Goal: Transaction & Acquisition: Purchase product/service

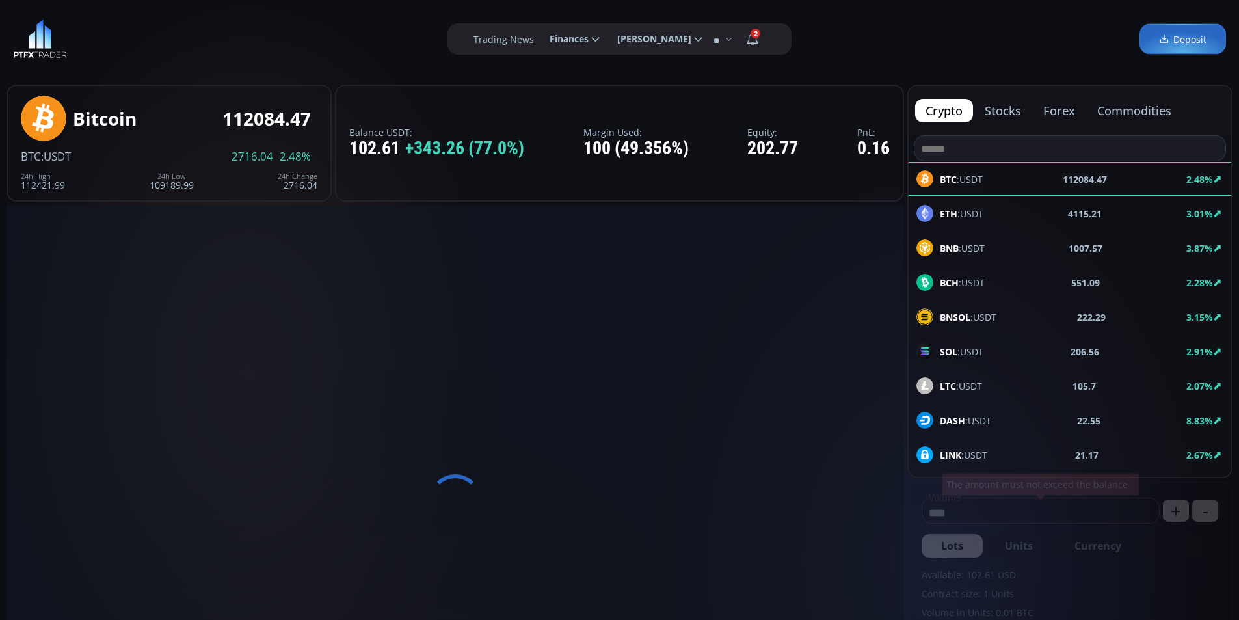
click at [342, 72] on div "**********" at bounding box center [619, 39] width 1239 height 78
type input "********"
click at [581, 42] on span "Finances" at bounding box center [564, 39] width 48 height 26
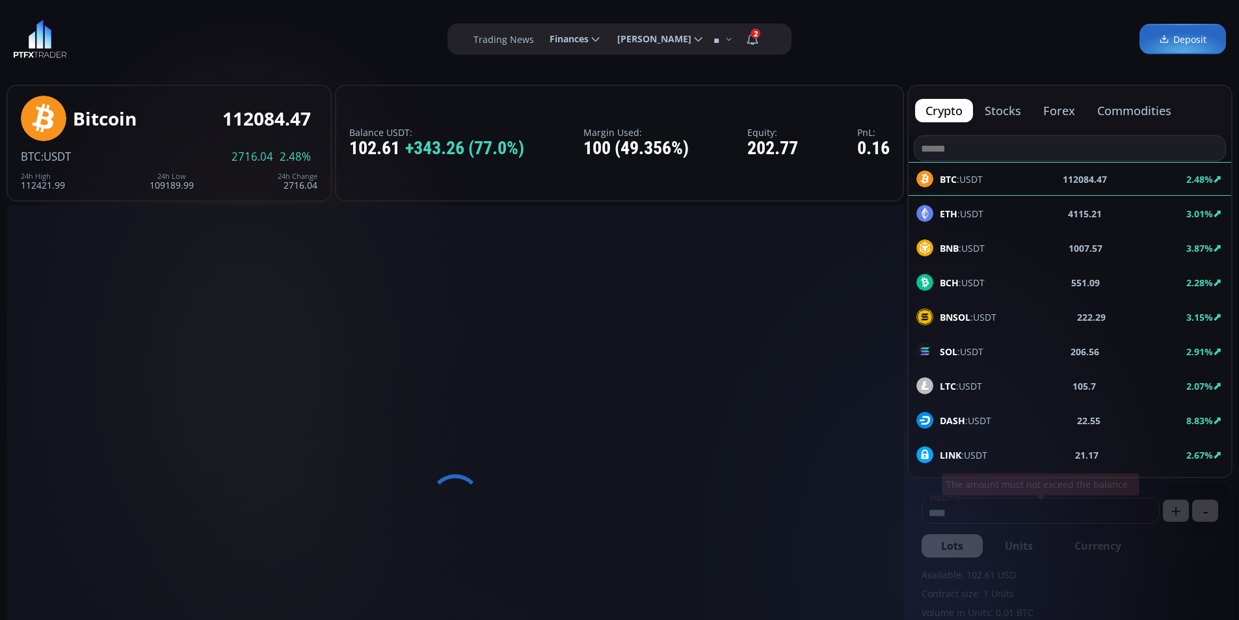
click at [539, 42] on input "********" at bounding box center [539, 40] width 0 height 14
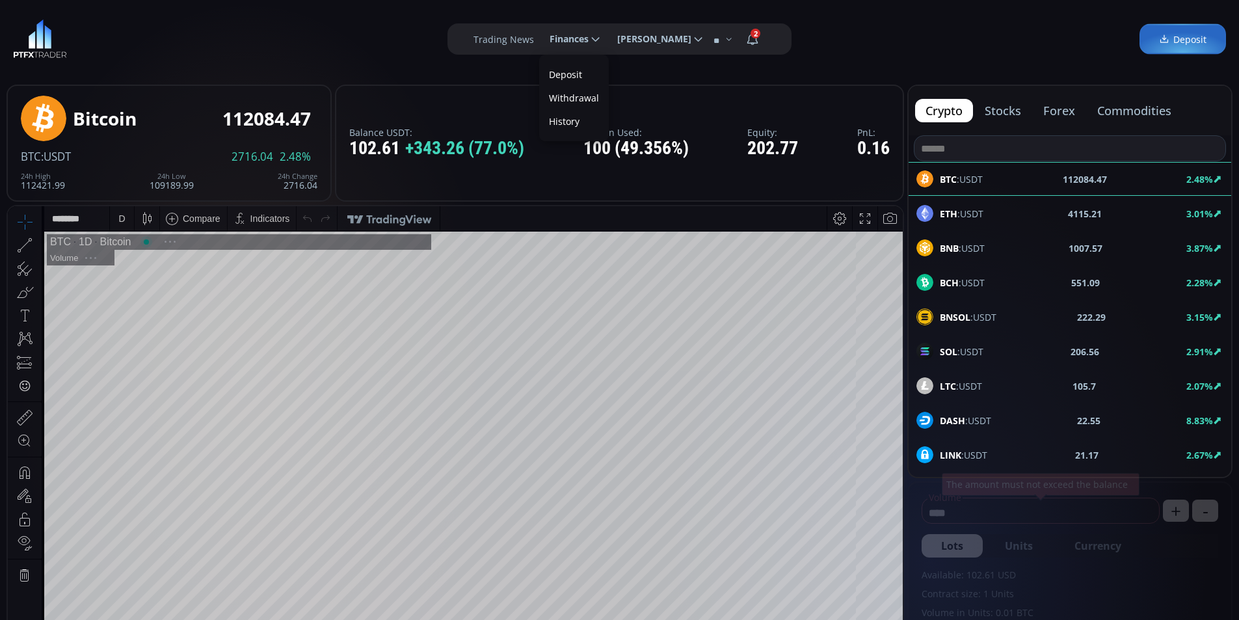
scroll to position [181, 0]
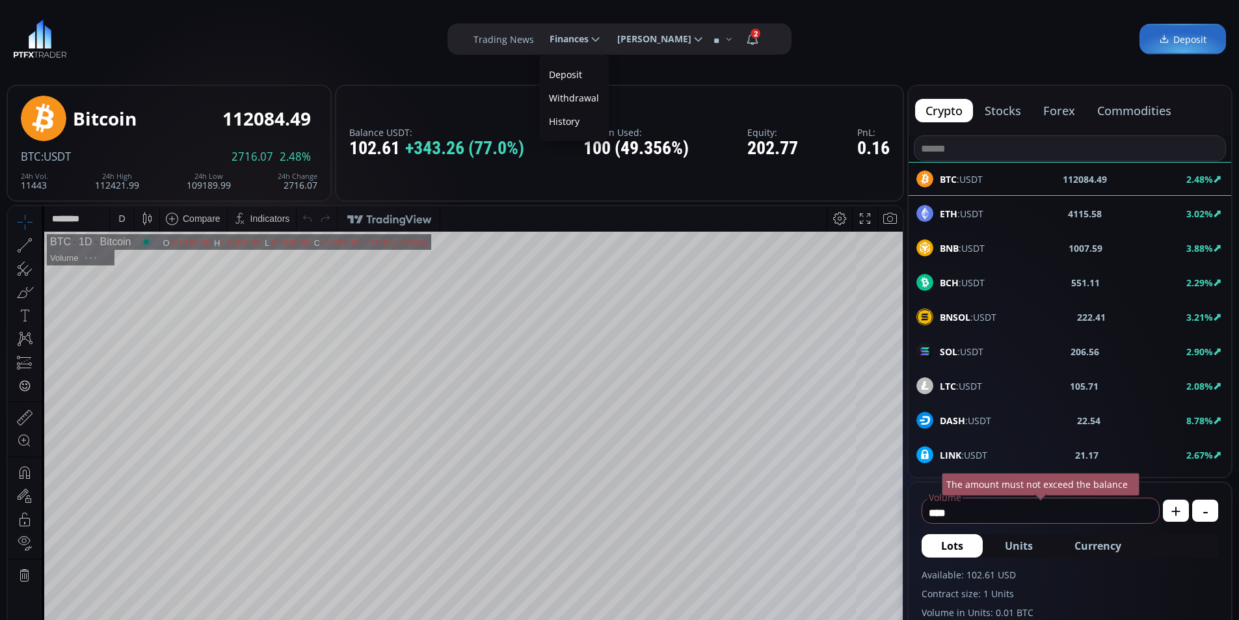
click at [559, 78] on link "Deposit" at bounding box center [573, 74] width 63 height 20
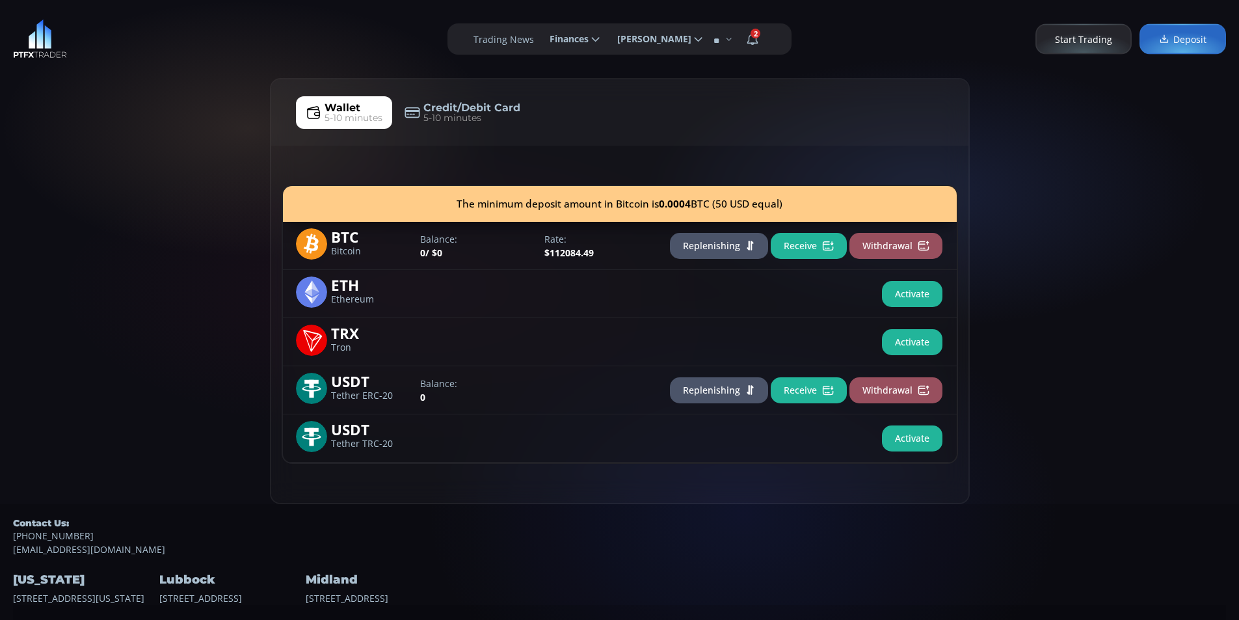
drag, startPoint x: 164, startPoint y: 126, endPoint x: 168, endPoint y: 120, distance: 7.0
click at [168, 120] on div "Wallet 5-10 minutes Credit/Debit Card 5-10 minutes The minimum deposit amount i…" at bounding box center [619, 291] width 1239 height 426
click at [202, 103] on div "Wallet 5-10 minutes Credit/Debit Card 5-10 minutes The minimum deposit amount i…" at bounding box center [619, 291] width 1239 height 426
click at [190, 105] on div "Wallet 5-10 minutes Credit/Debit Card 5-10 minutes The minimum deposit amount i…" at bounding box center [619, 291] width 1239 height 426
click at [804, 248] on button "Receive" at bounding box center [808, 246] width 76 height 26
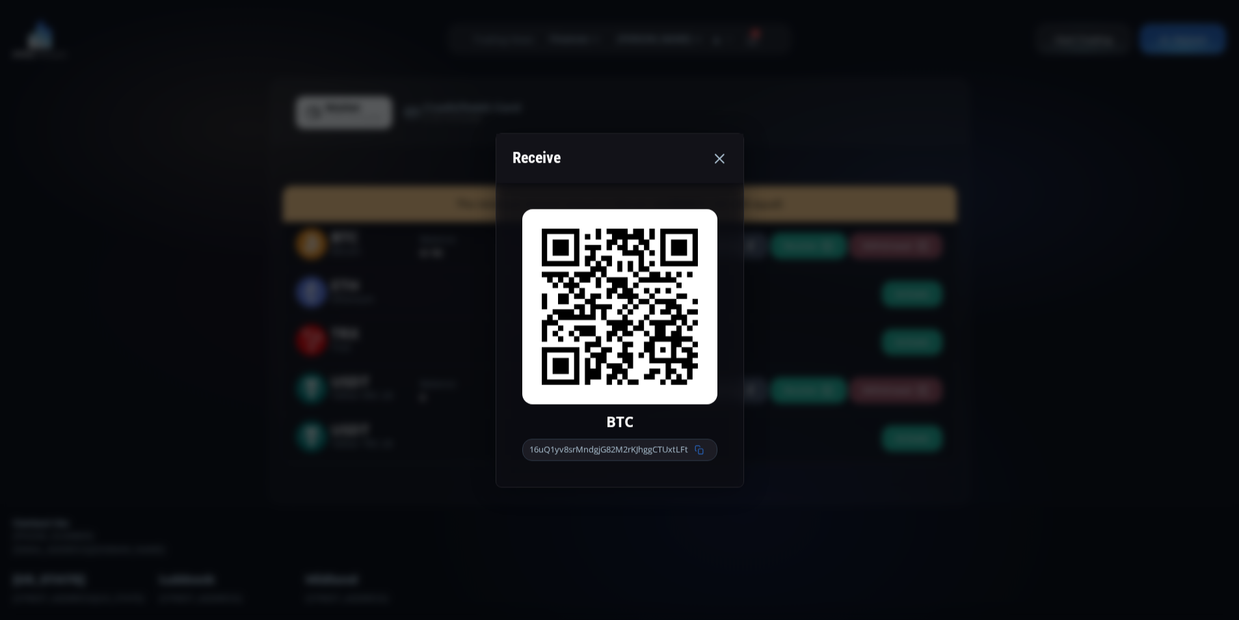
click at [705, 451] on div "16uQ1yv8srMndgjG82M2rKJhggCTUxtLFt" at bounding box center [619, 450] width 195 height 22
click at [699, 451] on icon at bounding box center [698, 449] width 9 height 9
click at [698, 451] on icon at bounding box center [698, 449] width 9 height 9
click at [1028, 129] on div "Receive BTC 16uQ1yv8srMndgjG82M2rKJhggCTUxtLFt" at bounding box center [619, 310] width 1239 height 620
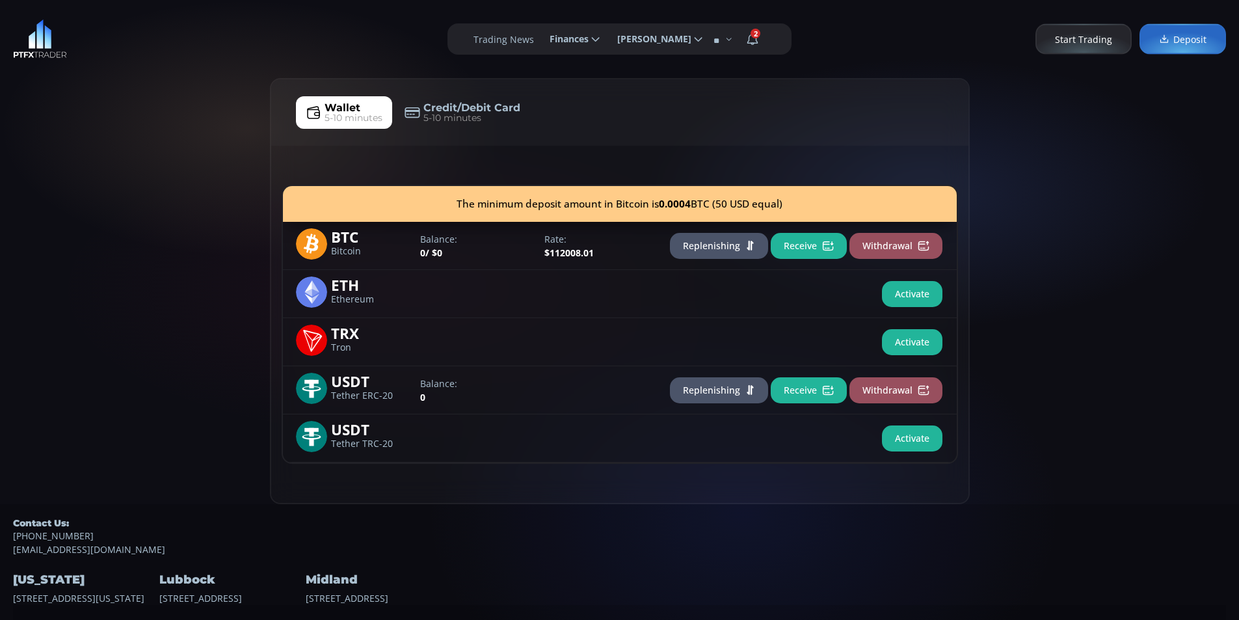
click at [37, 170] on div "Wallet 5-10 minutes Credit/Debit Card 5-10 minutes The minimum deposit amount i…" at bounding box center [619, 291] width 1239 height 426
click at [118, 133] on div "Wallet 5-10 minutes Credit/Debit Card 5-10 minutes The minimum deposit amount i…" at bounding box center [619, 291] width 1239 height 426
click at [92, 135] on div "Wallet 5-10 minutes Credit/Debit Card 5-10 minutes The minimum deposit amount i…" at bounding box center [619, 291] width 1239 height 426
click at [91, 184] on div "Wallet 5-10 minutes Credit/Debit Card 5-10 minutes The minimum deposit amount i…" at bounding box center [619, 291] width 1239 height 426
click at [187, 137] on div "Wallet 5-10 minutes Credit/Debit Card 5-10 minutes The minimum deposit amount i…" at bounding box center [619, 291] width 1239 height 426
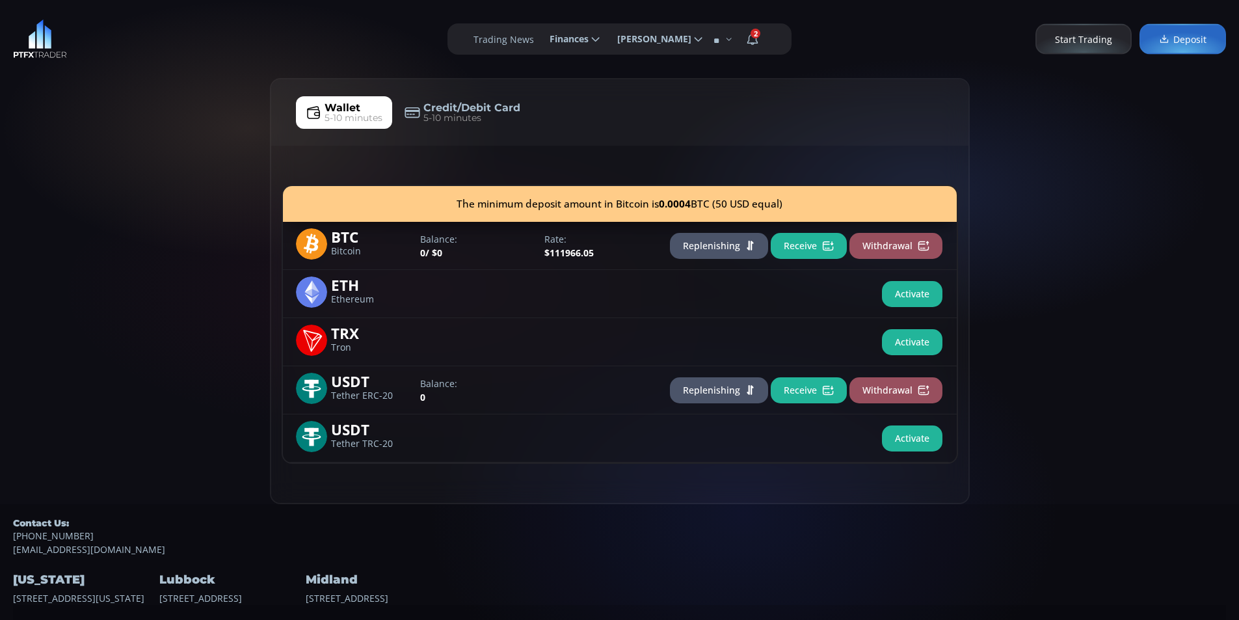
drag, startPoint x: 94, startPoint y: 226, endPoint x: 99, endPoint y: 191, distance: 36.1
click at [98, 204] on div "Wallet 5-10 minutes Credit/Debit Card 5-10 minutes The minimum deposit amount i…" at bounding box center [619, 291] width 1239 height 426
drag, startPoint x: 159, startPoint y: 112, endPoint x: 107, endPoint y: 106, distance: 52.3
click at [159, 111] on div "Wallet 5-10 minutes Credit/Debit Card 5-10 minutes The minimum deposit amount i…" at bounding box center [619, 291] width 1239 height 426
drag, startPoint x: 107, startPoint y: 106, endPoint x: 62, endPoint y: 34, distance: 84.1
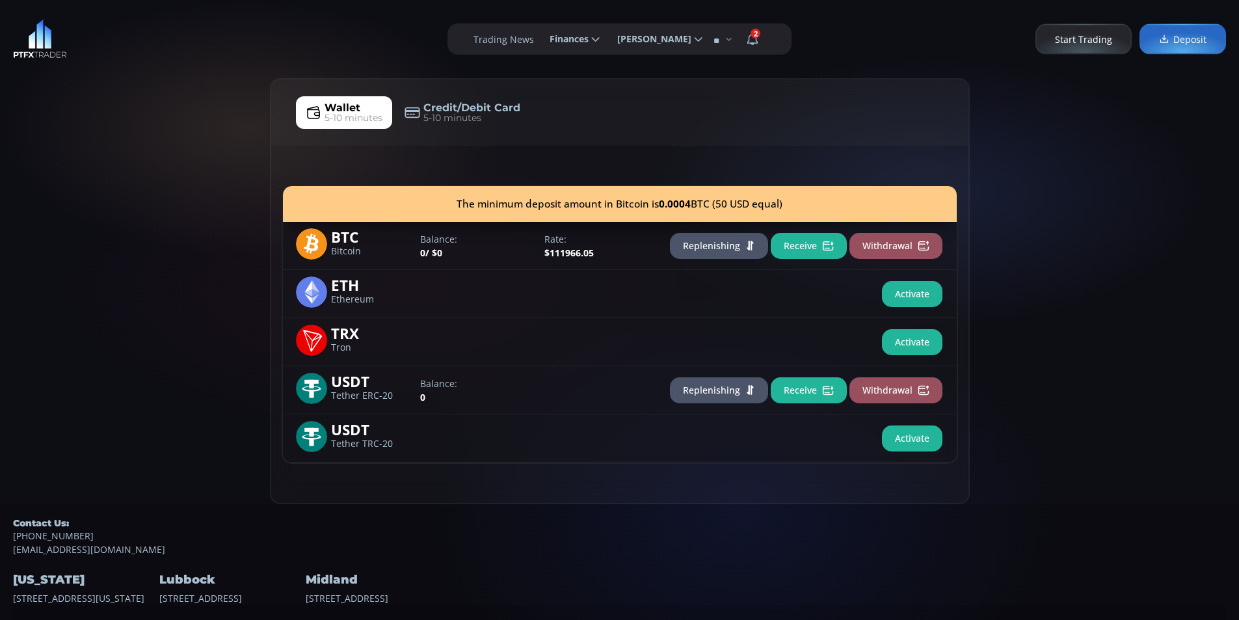
click at [106, 101] on div "Wallet 5-10 minutes Credit/Debit Card 5-10 minutes The minimum deposit amount i…" at bounding box center [619, 291] width 1239 height 426
click at [133, 185] on div "Wallet 5-10 minutes Credit/Debit Card 5-10 minutes The minimum deposit amount i…" at bounding box center [619, 291] width 1239 height 426
drag, startPoint x: 217, startPoint y: 130, endPoint x: 131, endPoint y: 121, distance: 85.7
click at [216, 128] on div "Wallet 5-10 minutes Credit/Debit Card 5-10 minutes The minimum deposit amount i…" at bounding box center [619, 291] width 1239 height 426
drag, startPoint x: 131, startPoint y: 121, endPoint x: 129, endPoint y: 111, distance: 9.8
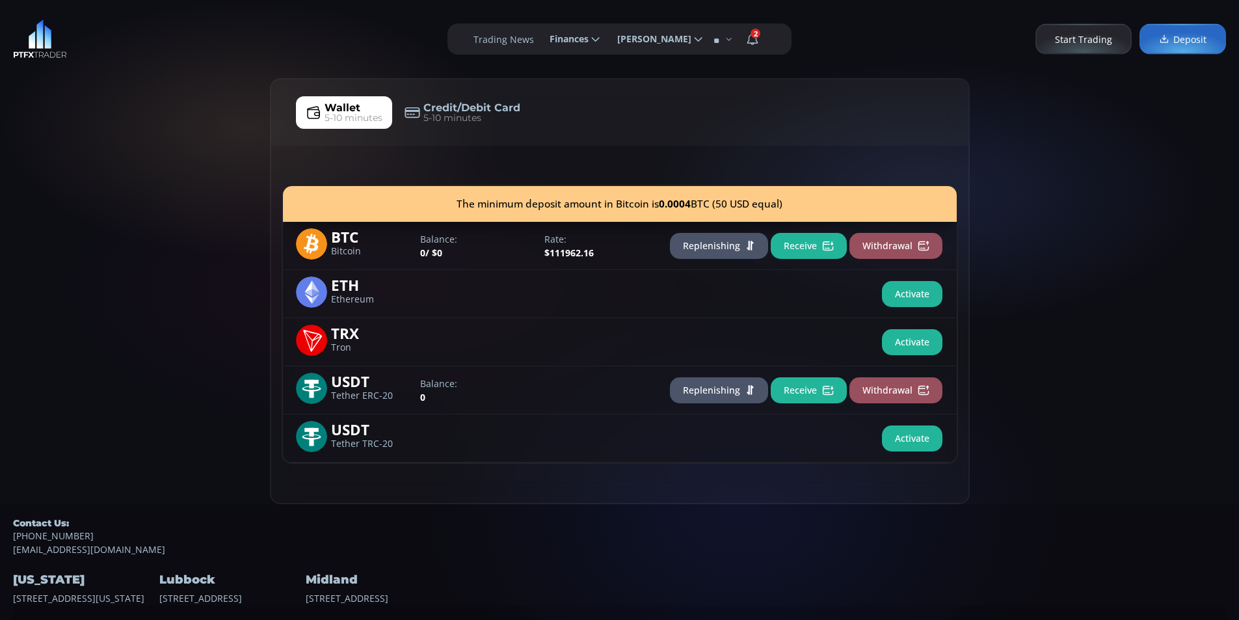
click at [129, 117] on div "Wallet 5-10 minutes Credit/Debit Card 5-10 minutes The minimum deposit amount i…" at bounding box center [619, 291] width 1239 height 426
drag, startPoint x: 62, startPoint y: 140, endPoint x: 85, endPoint y: 114, distance: 34.5
click at [62, 126] on div "Wallet 5-10 minutes Credit/Debit Card 5-10 minutes The minimum deposit amount i…" at bounding box center [619, 291] width 1239 height 426
click at [155, 90] on div "Wallet 5-10 minutes Credit/Debit Card 5-10 minutes The minimum deposit amount i…" at bounding box center [619, 291] width 1239 height 426
click at [112, 62] on div "**********" at bounding box center [619, 39] width 1239 height 78
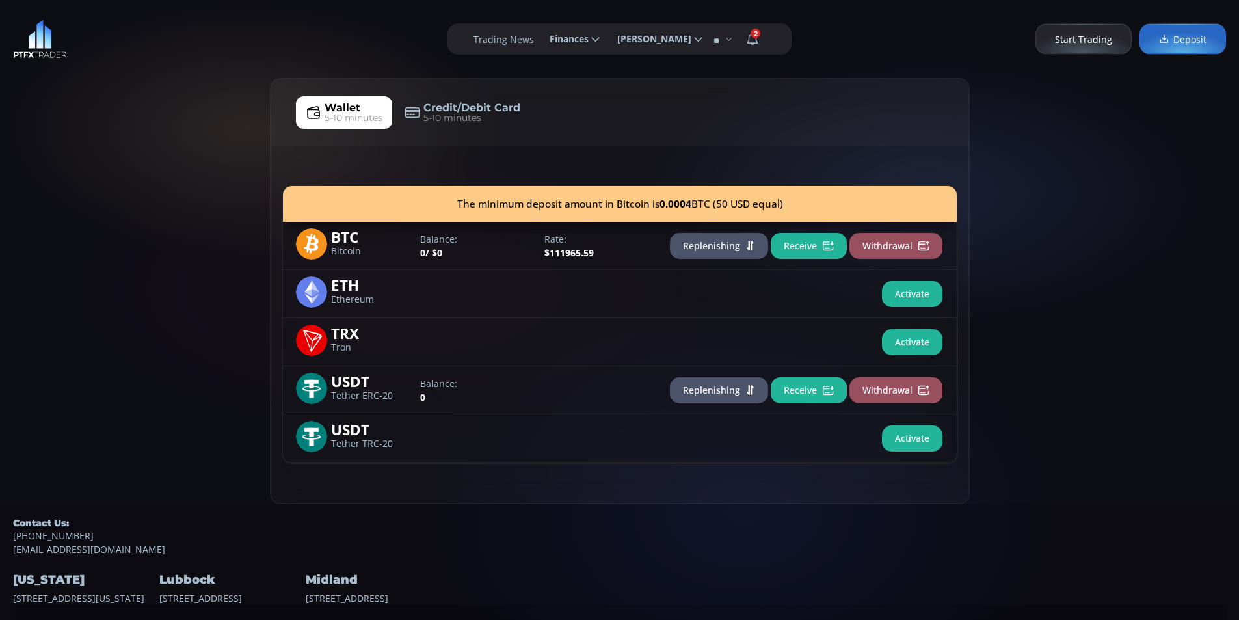
click at [135, 182] on div "Wallet 5-10 minutes Credit/Debit Card 5-10 minutes The minimum deposit amount i…" at bounding box center [619, 291] width 1239 height 426
drag, startPoint x: 79, startPoint y: 246, endPoint x: 125, endPoint y: 209, distance: 59.7
click at [79, 245] on div "Wallet 5-10 minutes Credit/Debit Card 5-10 minutes The minimum deposit amount i…" at bounding box center [619, 291] width 1239 height 426
click at [174, 178] on div "Wallet 5-10 minutes Credit/Debit Card 5-10 minutes The minimum deposit amount i…" at bounding box center [619, 291] width 1239 height 426
drag, startPoint x: 108, startPoint y: 174, endPoint x: 178, endPoint y: 154, distance: 72.9
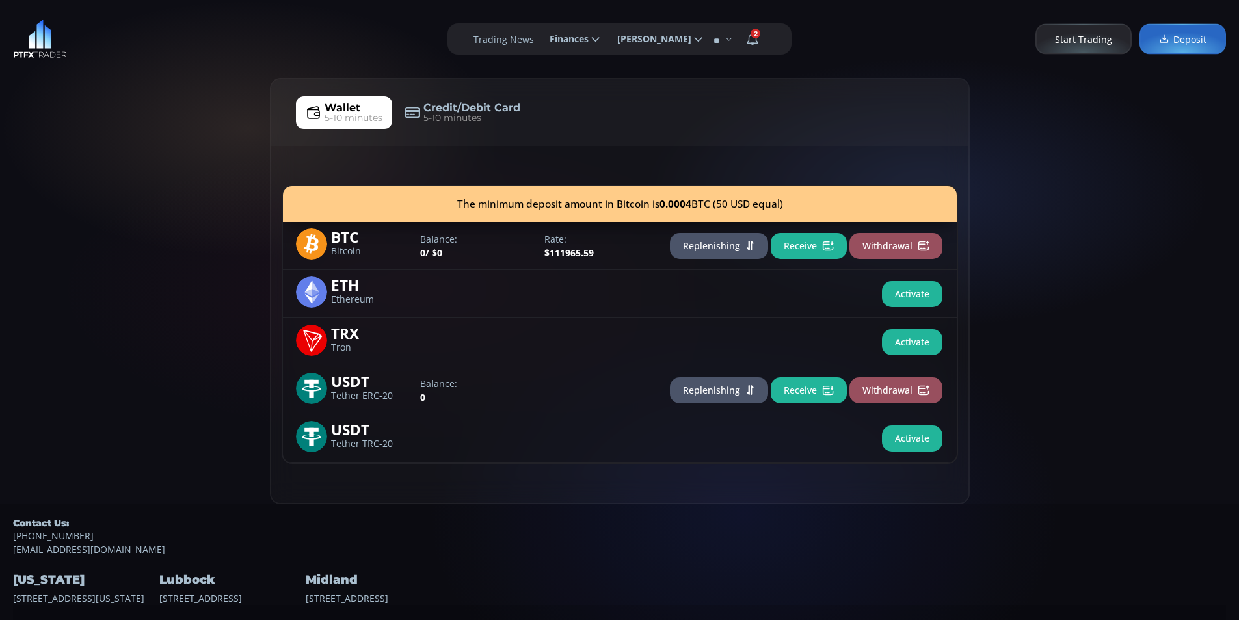
click at [108, 172] on div "Wallet 5-10 minutes Credit/Debit Card 5-10 minutes The minimum deposit amount i…" at bounding box center [619, 291] width 1239 height 426
click at [179, 153] on div "Wallet 5-10 minutes Credit/Debit Card 5-10 minutes The minimum deposit amount i…" at bounding box center [619, 291] width 1239 height 426
click at [50, 157] on div "Wallet 5-10 minutes Credit/Debit Card 5-10 minutes The minimum deposit amount i…" at bounding box center [619, 291] width 1239 height 426
click at [703, 248] on button "Replenishing" at bounding box center [719, 246] width 98 height 26
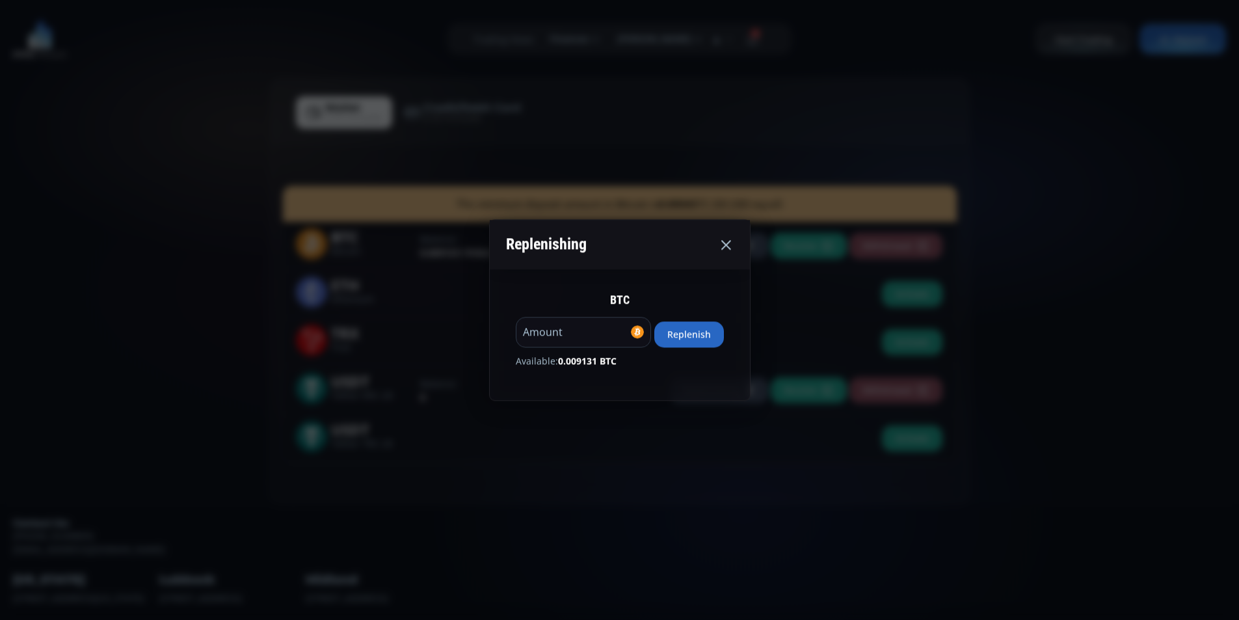
click at [379, 295] on div "Replenishing BTC ******** Amount Replenish Available: 0.009131 BTC" at bounding box center [619, 310] width 1239 height 620
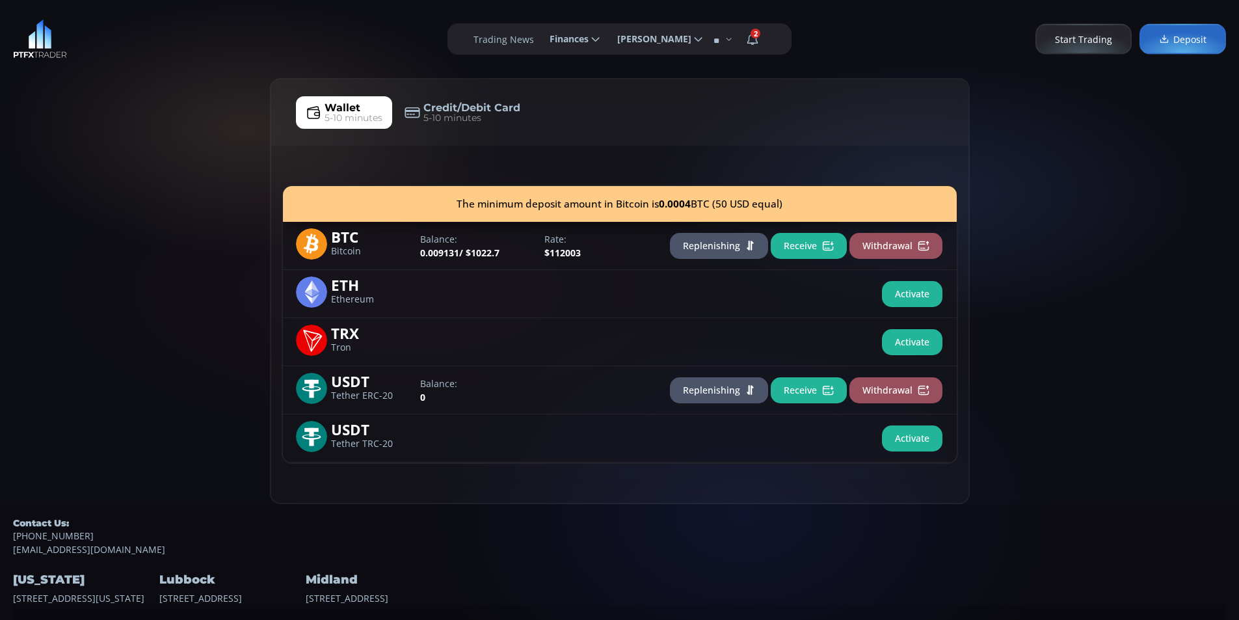
click at [703, 249] on button "Replenishing" at bounding box center [719, 246] width 98 height 26
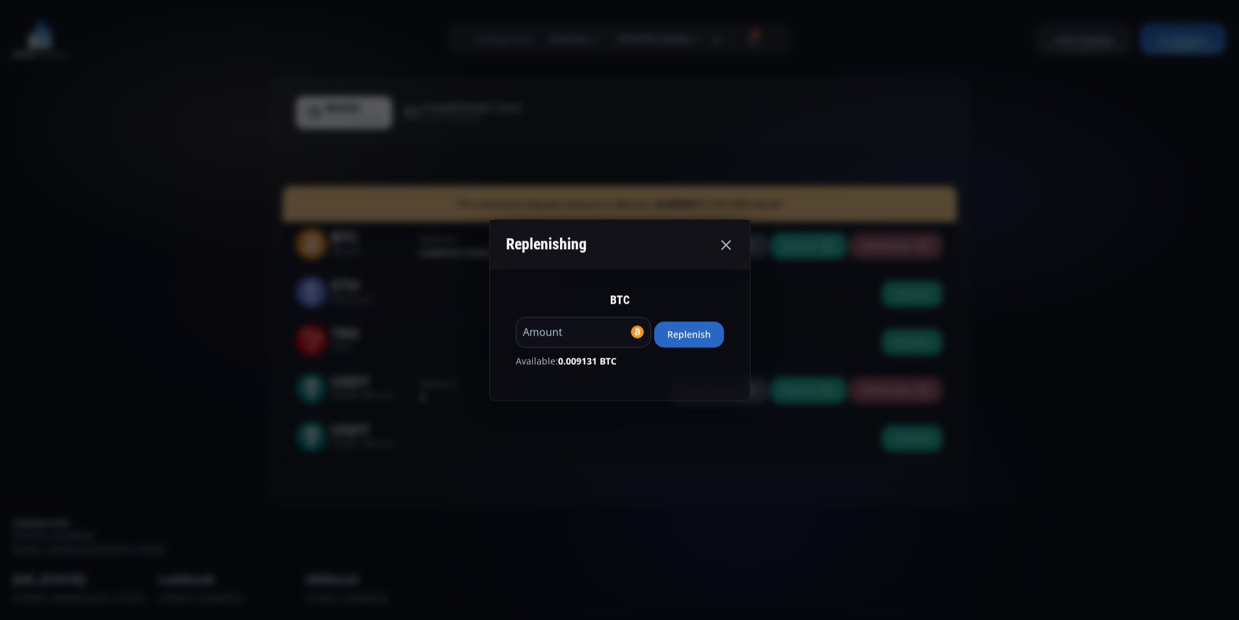
click at [694, 337] on button "Replenish" at bounding box center [689, 334] width 70 height 26
click at [733, 252] on icon at bounding box center [726, 245] width 16 height 16
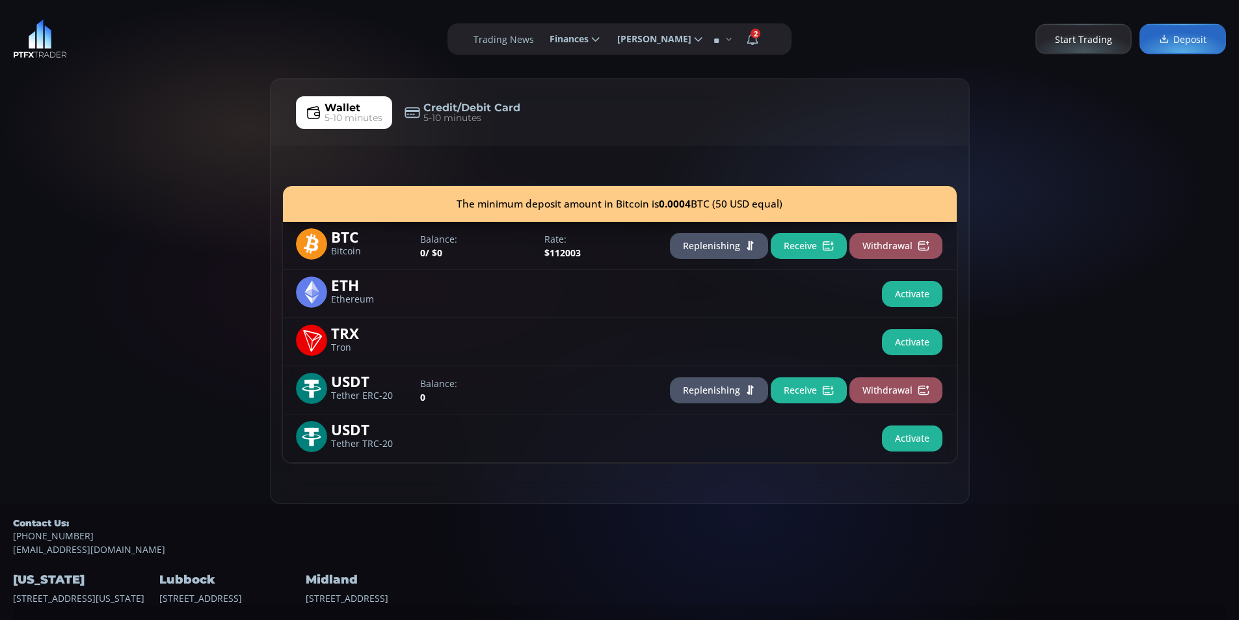
drag, startPoint x: 86, startPoint y: 185, endPoint x: 89, endPoint y: 177, distance: 8.2
click at [89, 177] on div "Wallet 5-10 minutes Credit/Debit Card 5-10 minutes The minimum deposit amount i…" at bounding box center [619, 291] width 1239 height 426
drag, startPoint x: 164, startPoint y: 112, endPoint x: 156, endPoint y: 98, distance: 16.6
click at [164, 107] on div "Wallet 5-10 minutes Credit/Debit Card 5-10 minutes The minimum deposit amount i…" at bounding box center [619, 291] width 1239 height 426
drag, startPoint x: 122, startPoint y: 94, endPoint x: 176, endPoint y: 75, distance: 57.6
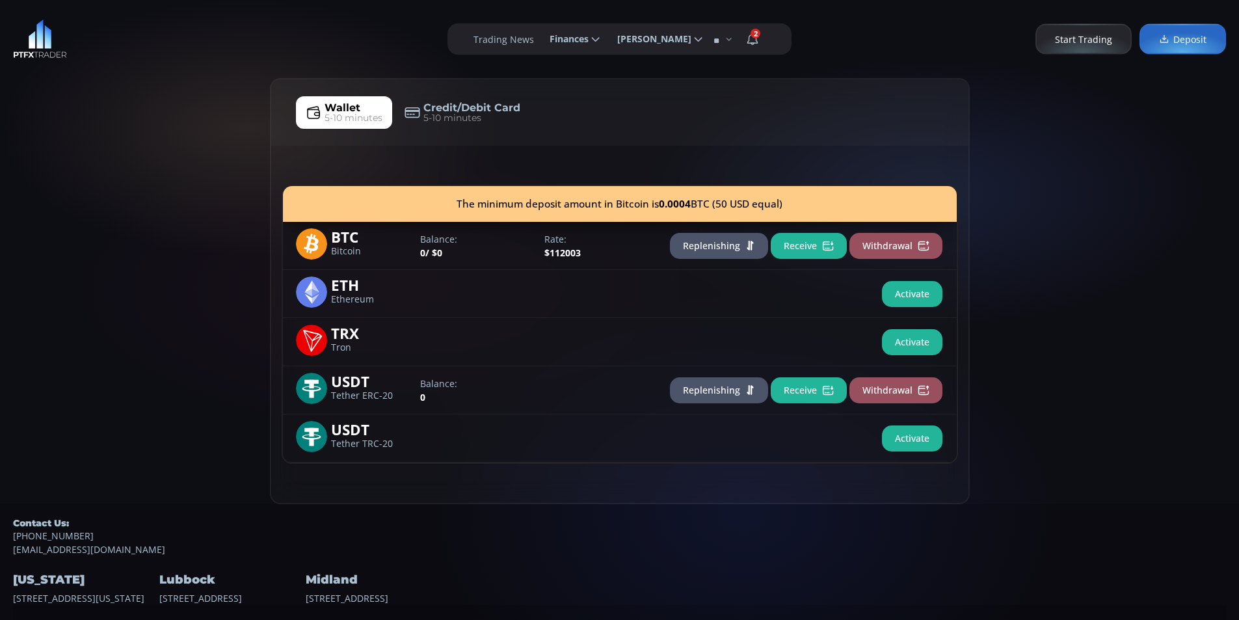
click at [122, 91] on div "Wallet 5-10 minutes Credit/Debit Card 5-10 minutes The minimum deposit amount i…" at bounding box center [619, 291] width 1239 height 426
drag, startPoint x: 176, startPoint y: 75, endPoint x: 159, endPoint y: 74, distance: 17.0
click at [176, 75] on div "**********" at bounding box center [619, 39] width 1239 height 78
